Goal: Complete application form: Complete application form

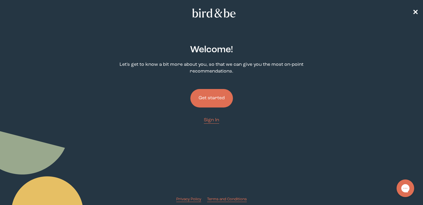
click at [211, 101] on button "Get started" at bounding box center [211, 98] width 43 height 19
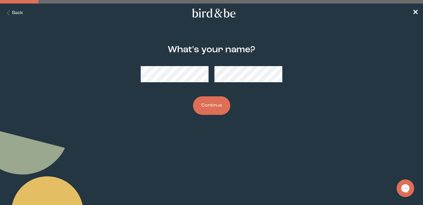
click at [197, 110] on button "Continue" at bounding box center [211, 105] width 37 height 19
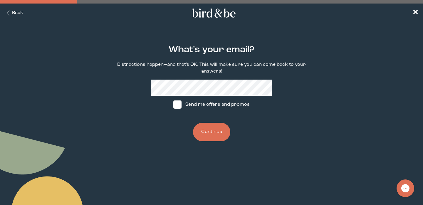
click at [210, 135] on button "Continue" at bounding box center [211, 132] width 37 height 19
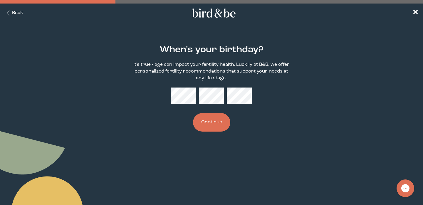
click at [210, 124] on button "Continue" at bounding box center [211, 122] width 37 height 19
click at [217, 120] on button "Continue" at bounding box center [211, 122] width 37 height 19
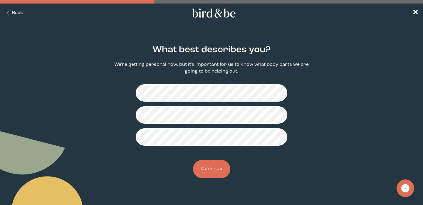
click at [219, 167] on button "Continue" at bounding box center [211, 169] width 37 height 19
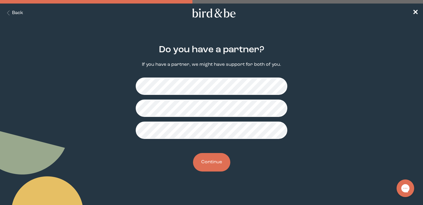
click at [219, 164] on button "Continue" at bounding box center [211, 162] width 37 height 19
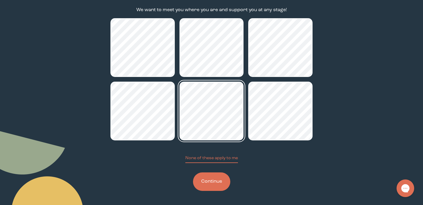
scroll to position [55, 0]
click at [219, 186] on button "Continue" at bounding box center [211, 182] width 37 height 19
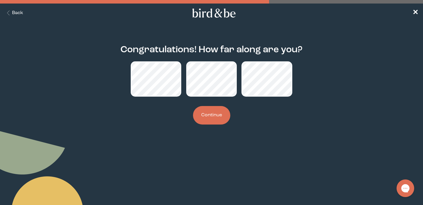
click at [216, 114] on button "Continue" at bounding box center [211, 115] width 37 height 19
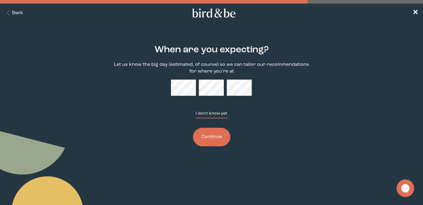
click at [213, 114] on button "I don't know yet" at bounding box center [212, 115] width 32 height 8
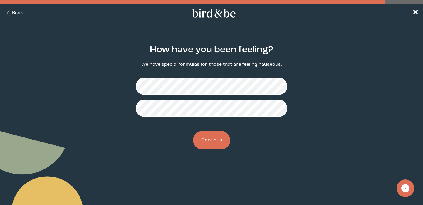
click at [216, 136] on button "Continue" at bounding box center [211, 140] width 37 height 19
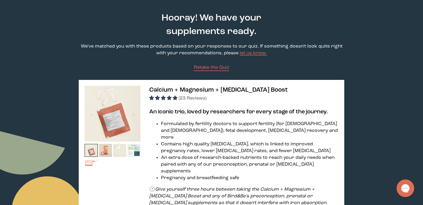
scroll to position [24, 0]
